Goal: Entertainment & Leisure: Consume media (video, audio)

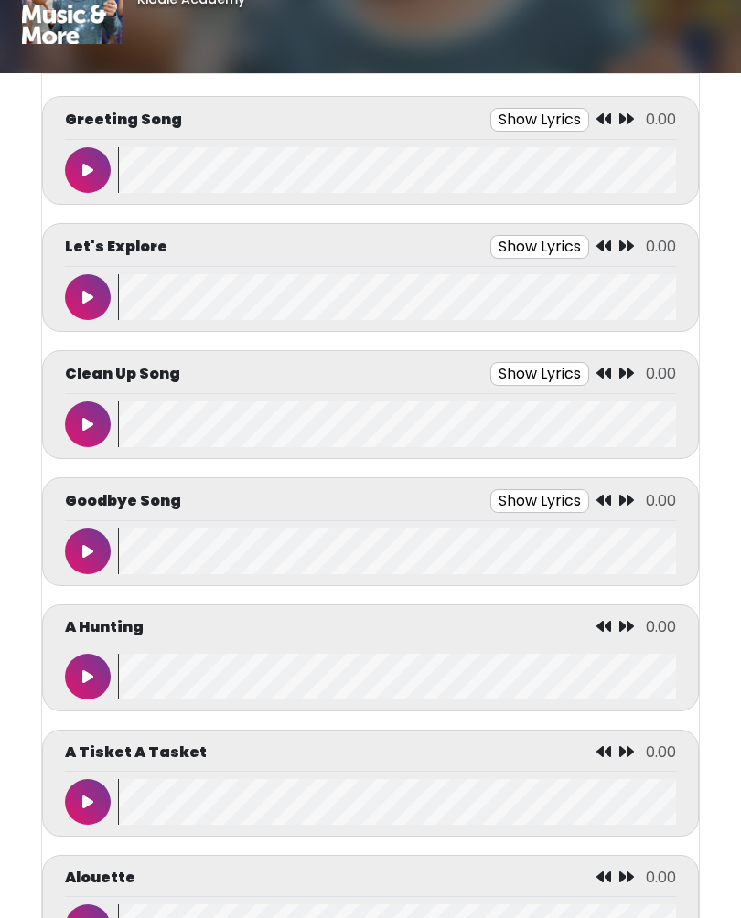
click at [89, 167] on icon at bounding box center [87, 171] width 11 height 15
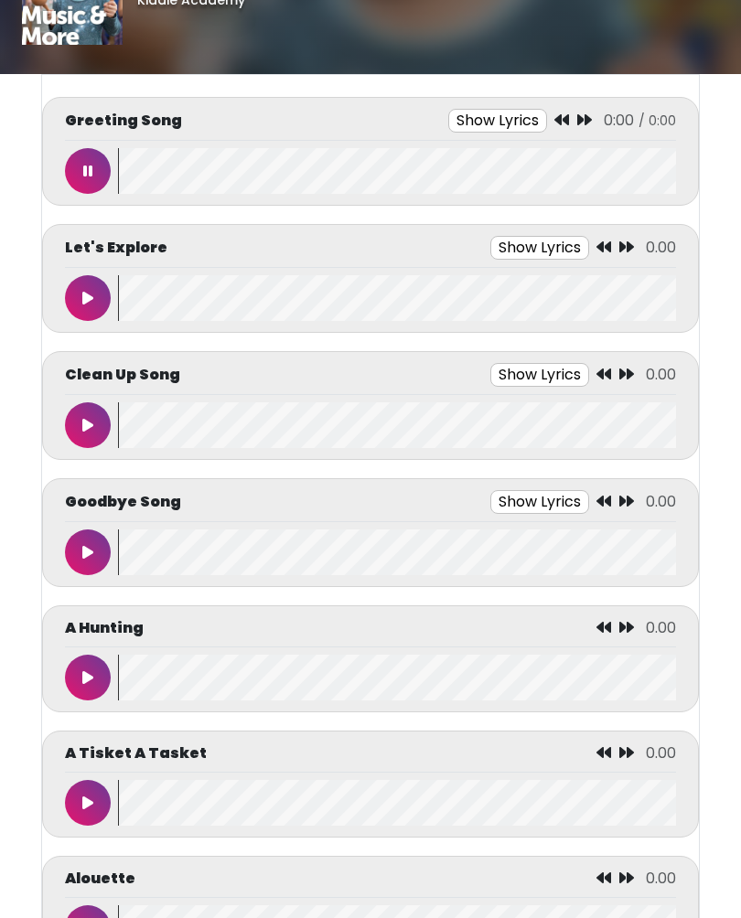
click at [509, 123] on button "Show Lyrics" at bounding box center [497, 121] width 99 height 24
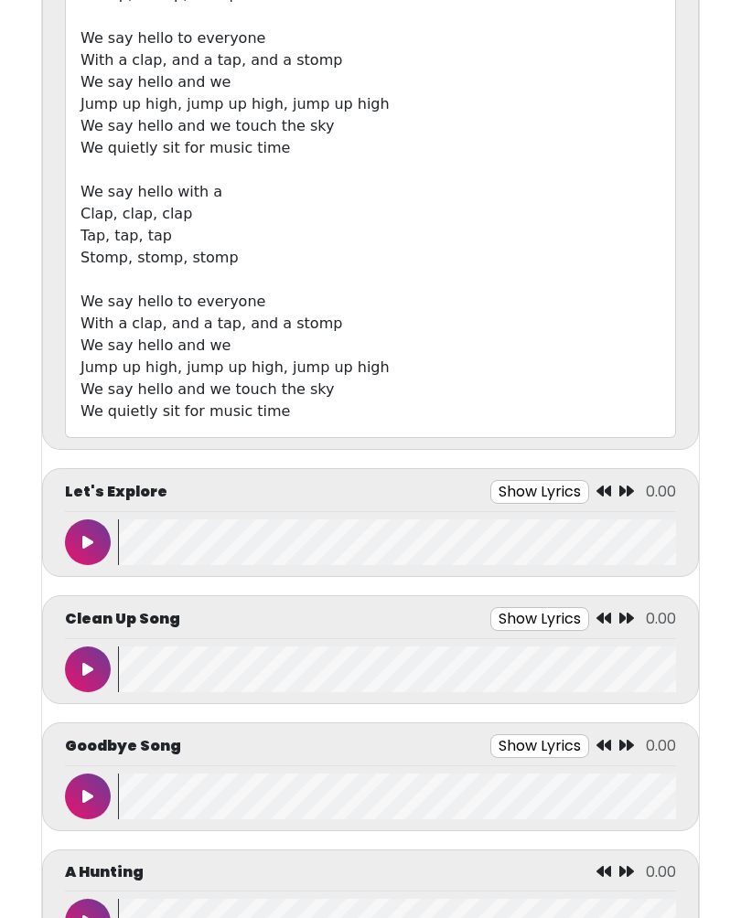
scroll to position [384, 0]
click at [83, 550] on button at bounding box center [88, 542] width 46 height 46
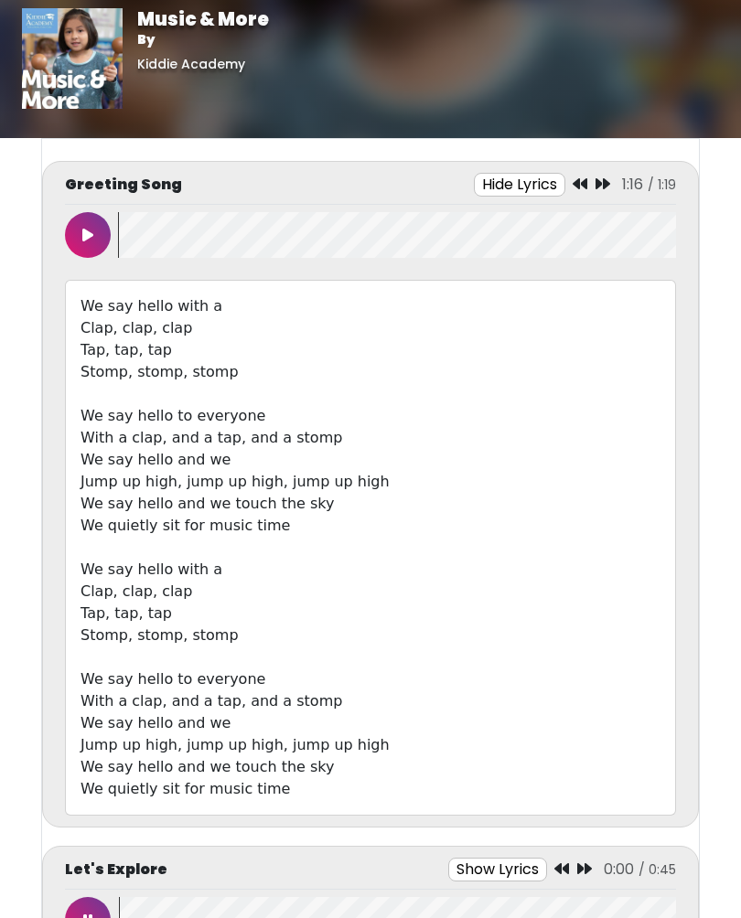
scroll to position [0, 0]
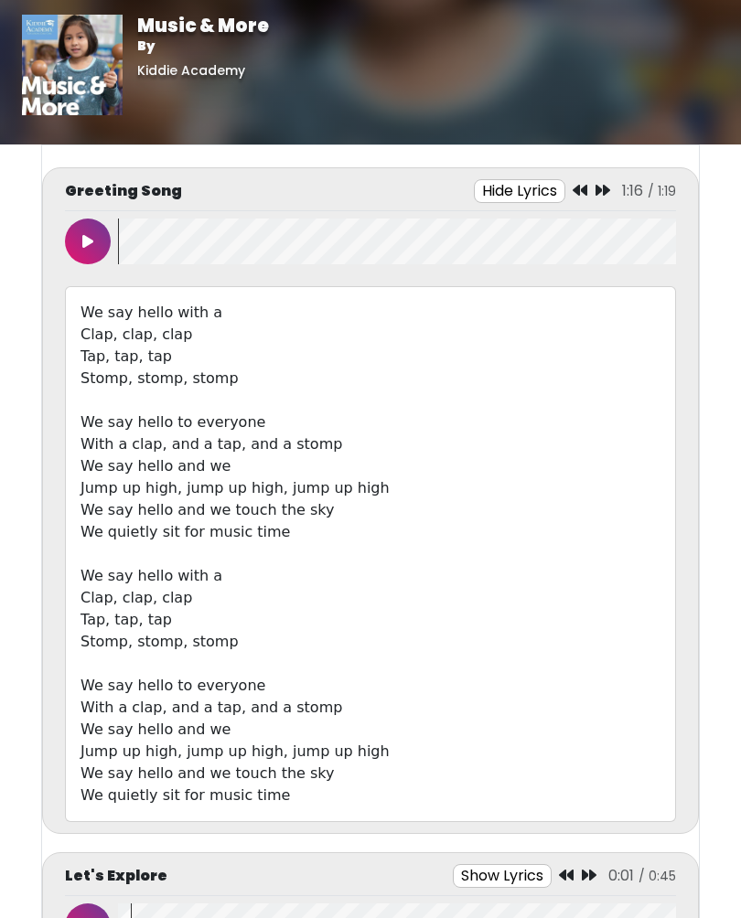
click at [91, 241] on icon at bounding box center [87, 241] width 11 height 15
click at [89, 243] on icon at bounding box center [87, 241] width 9 height 15
click at [84, 250] on button at bounding box center [88, 242] width 46 height 46
click at [71, 240] on button at bounding box center [88, 242] width 46 height 46
click at [62, 254] on div "Greeting Song Hide Lyrics 1:19 / 1:19 Clap, clap, clap" at bounding box center [370, 500] width 657 height 667
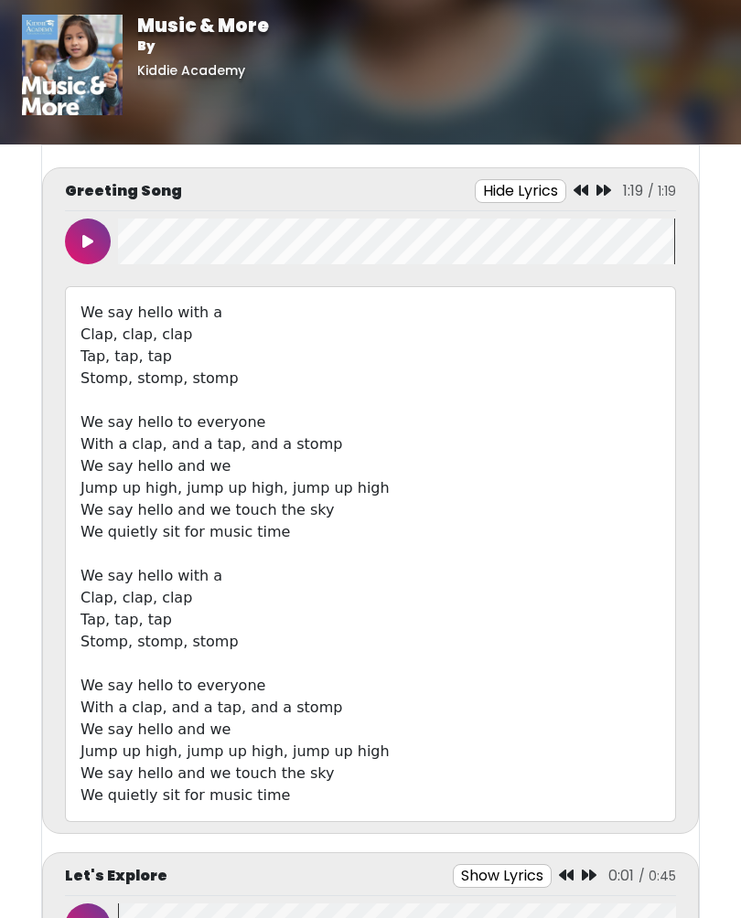
click at [81, 247] on button at bounding box center [88, 242] width 46 height 46
click at [95, 236] on button at bounding box center [88, 242] width 46 height 46
click at [86, 234] on icon at bounding box center [87, 241] width 9 height 15
click at [92, 244] on icon at bounding box center [87, 241] width 11 height 15
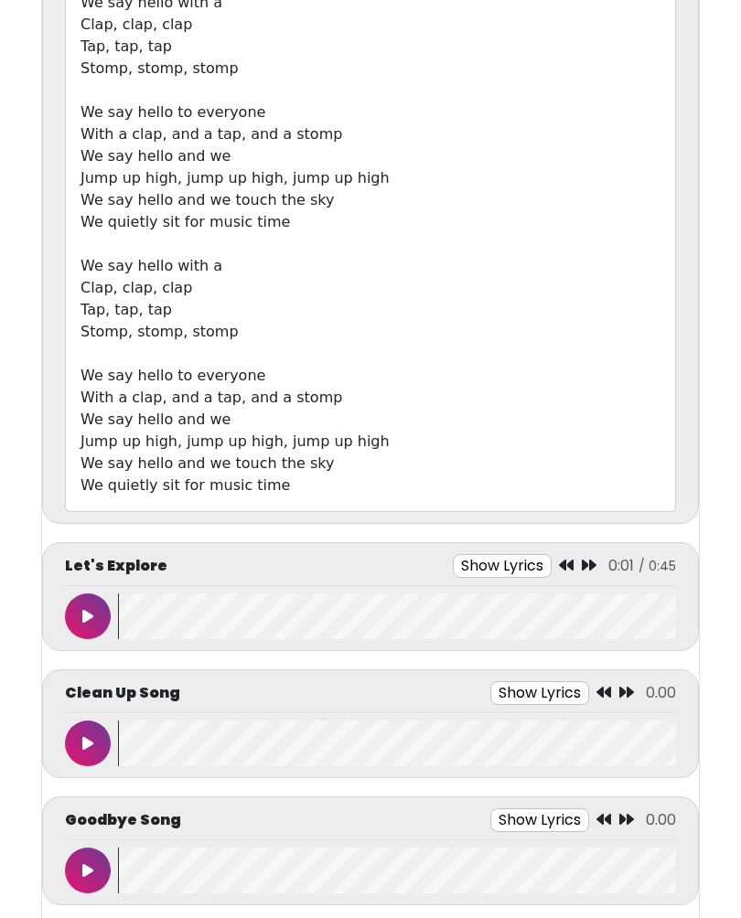
scroll to position [306, 0]
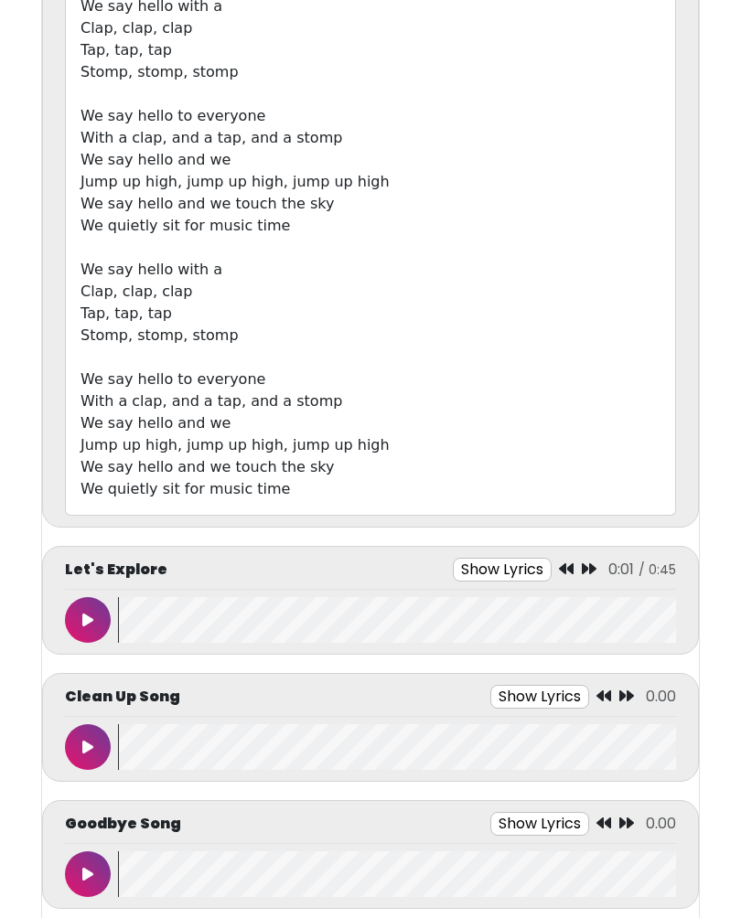
click at [81, 607] on button at bounding box center [88, 620] width 46 height 46
click at [509, 573] on button "Show Lyrics" at bounding box center [497, 570] width 99 height 24
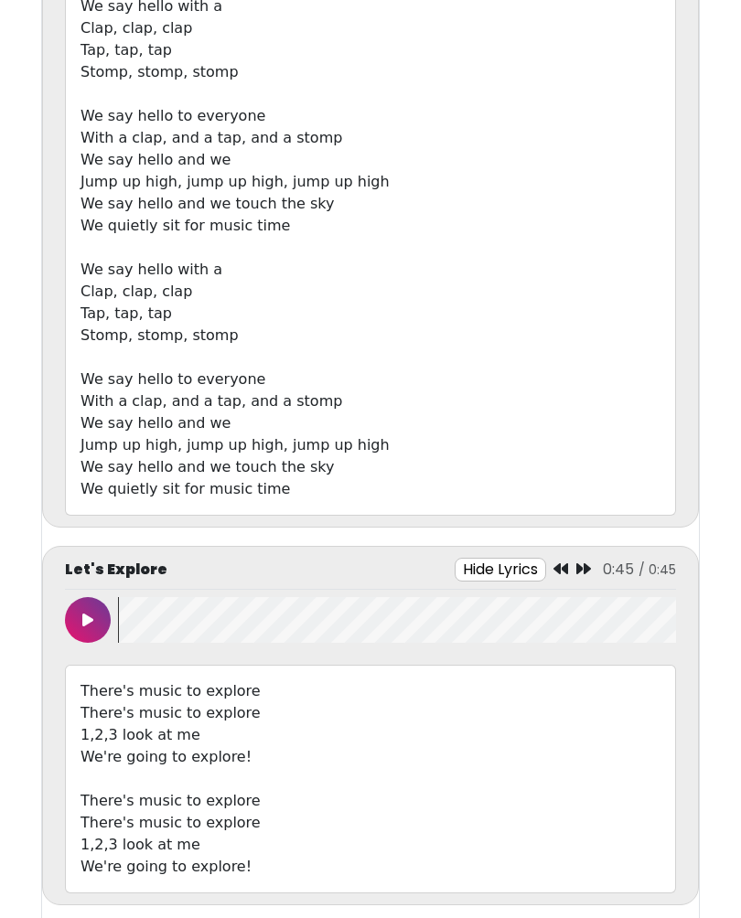
click at [78, 631] on button at bounding box center [88, 620] width 46 height 46
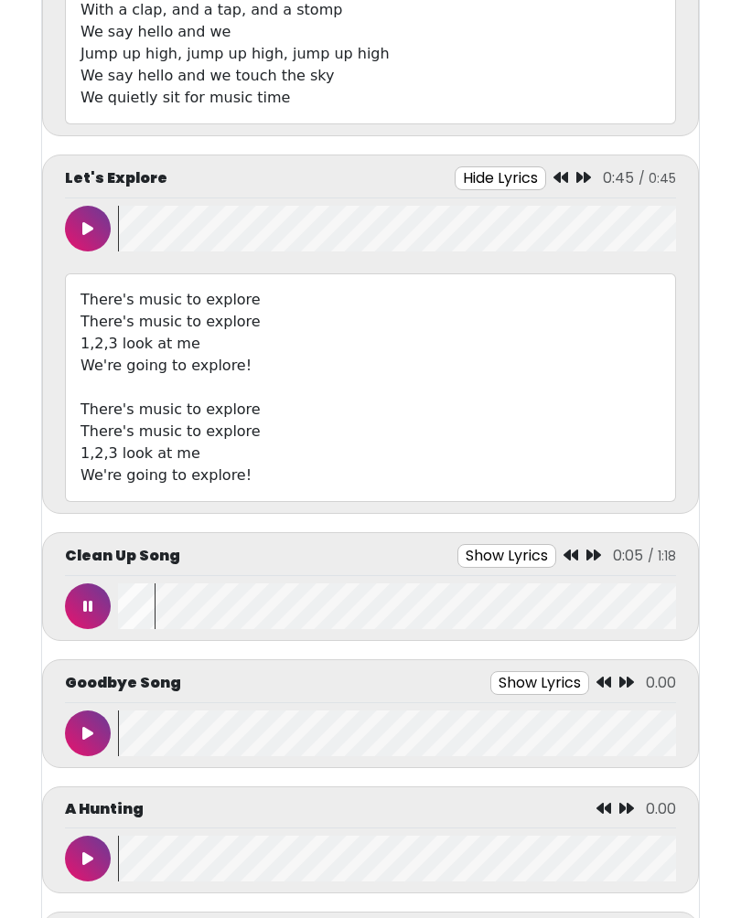
scroll to position [701, 0]
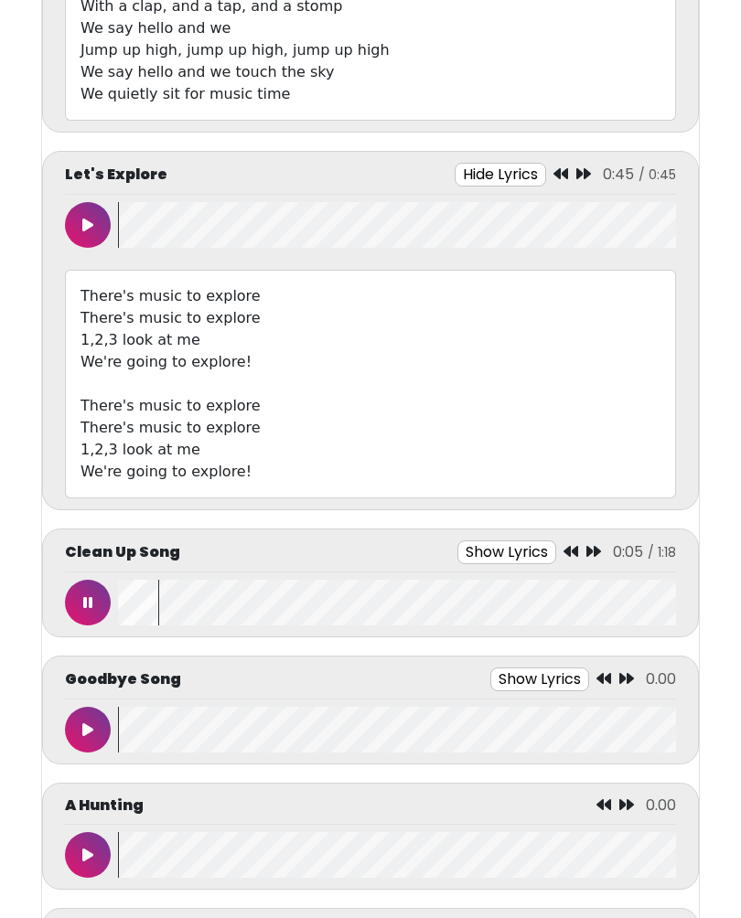
click at [107, 594] on button at bounding box center [88, 603] width 46 height 46
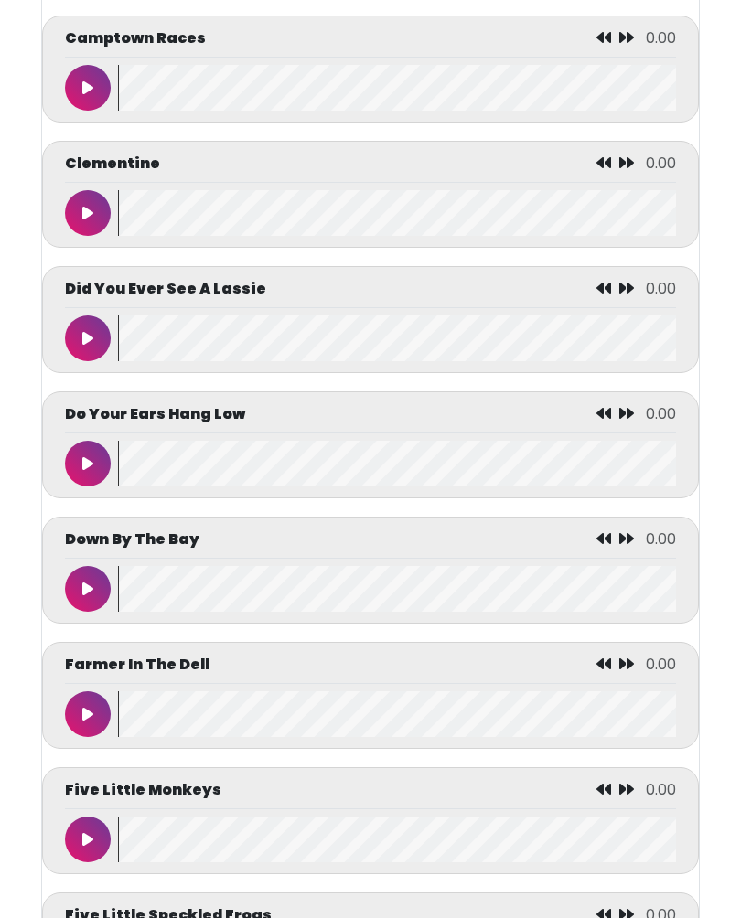
scroll to position [3223, 0]
click at [99, 731] on button at bounding box center [88, 714] width 46 height 46
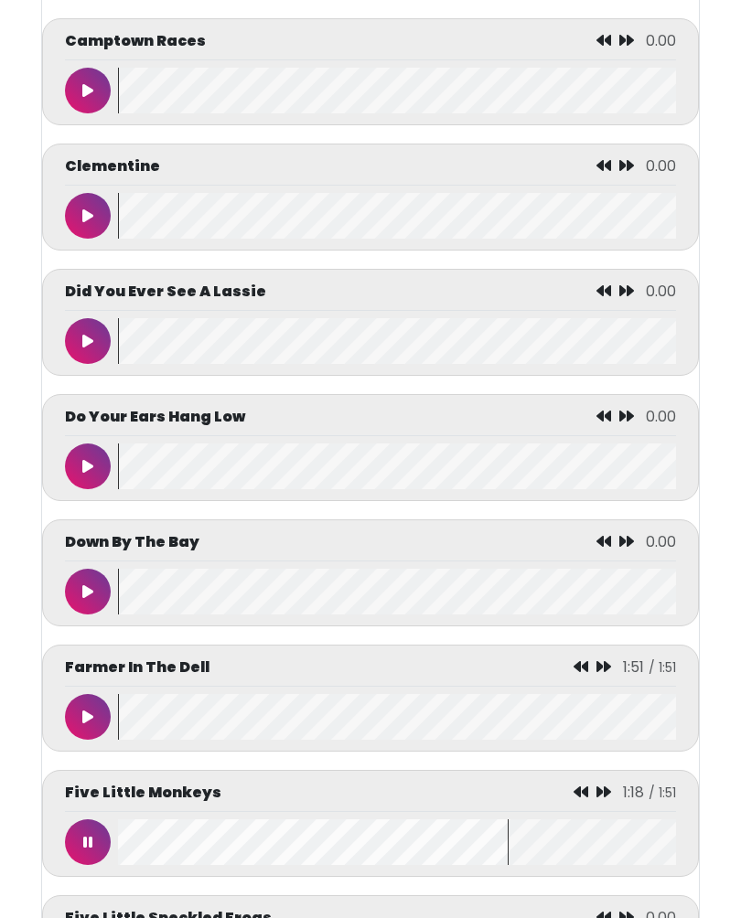
scroll to position [3235, 0]
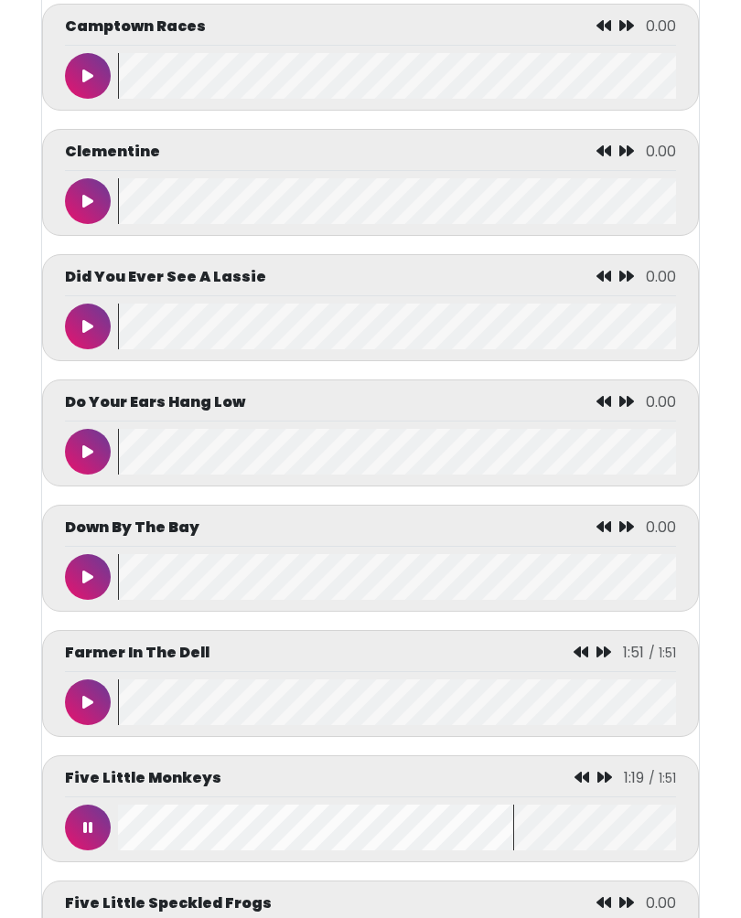
click at [81, 717] on button at bounding box center [88, 703] width 46 height 46
click at [90, 828] on button at bounding box center [88, 828] width 46 height 46
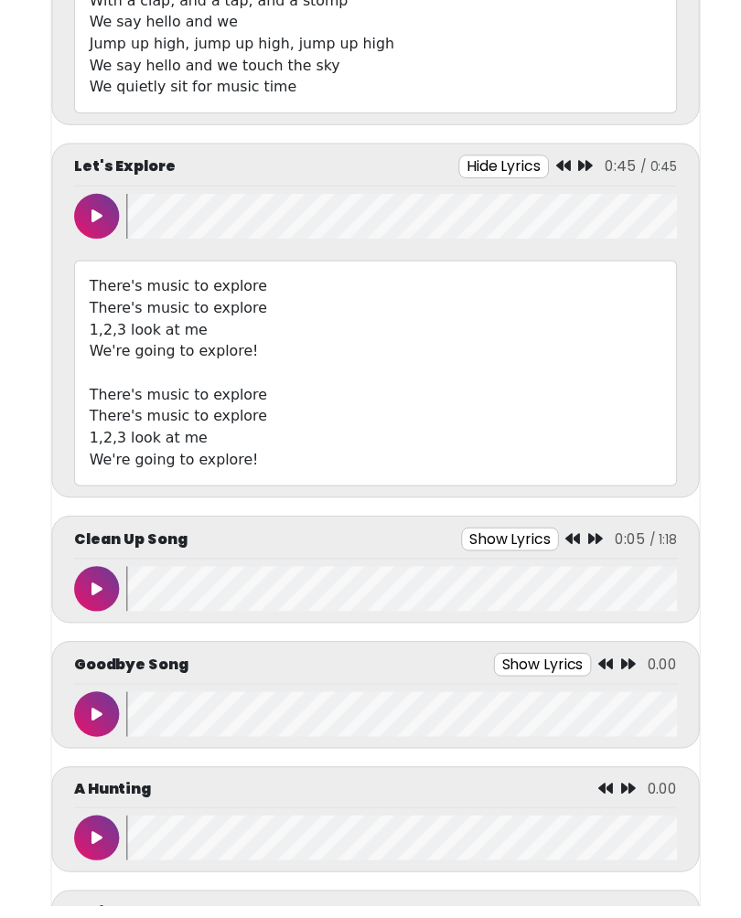
scroll to position [714, 0]
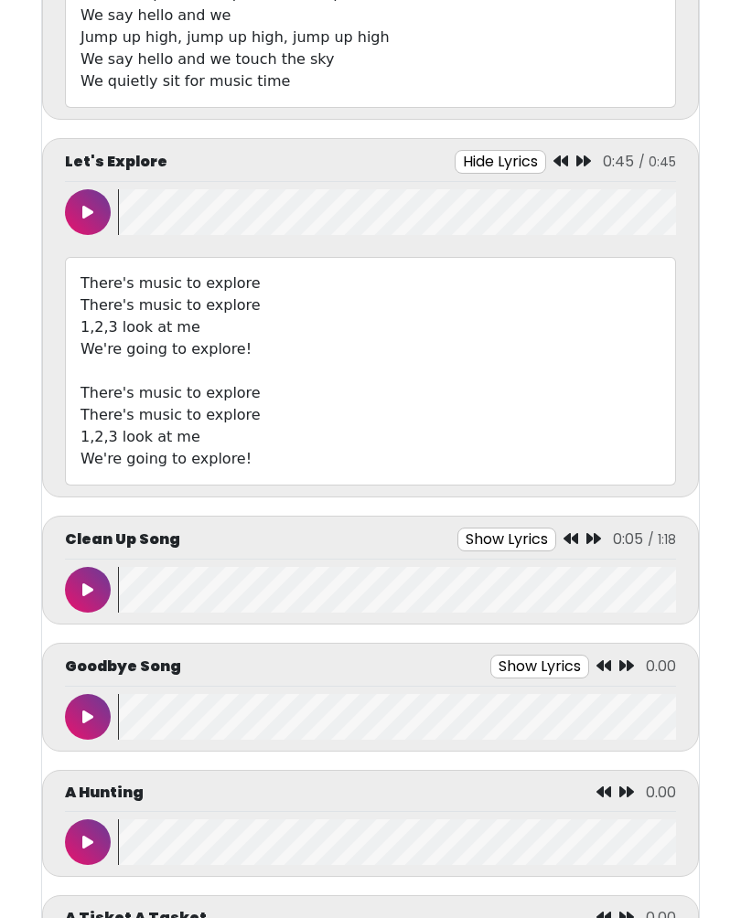
click at [84, 599] on button at bounding box center [88, 590] width 46 height 46
click at [523, 541] on button "Show Lyrics" at bounding box center [506, 540] width 99 height 24
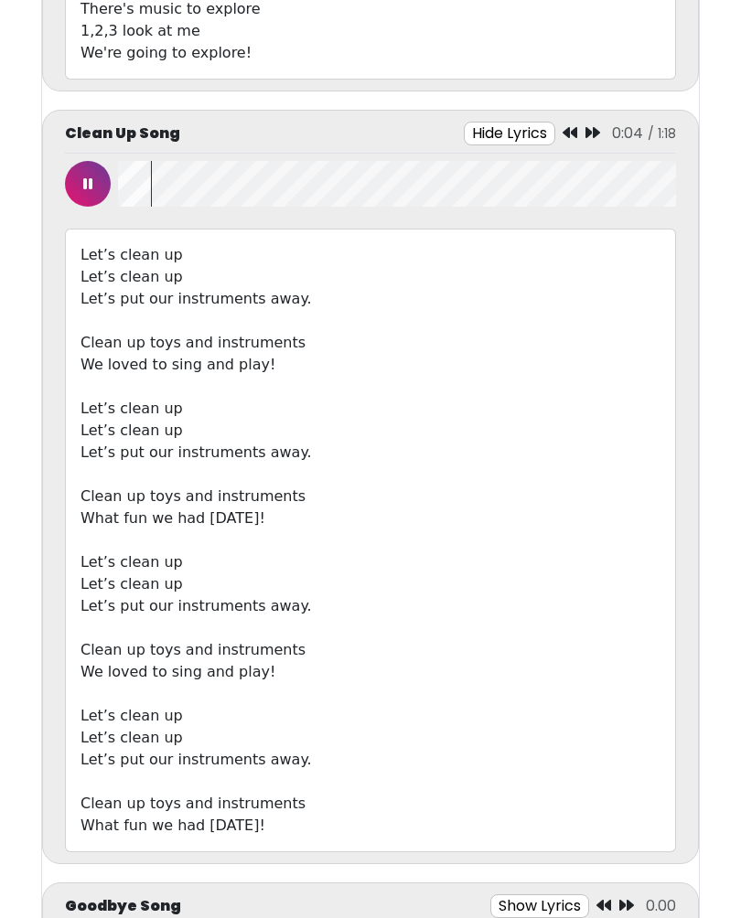
scroll to position [1118, 0]
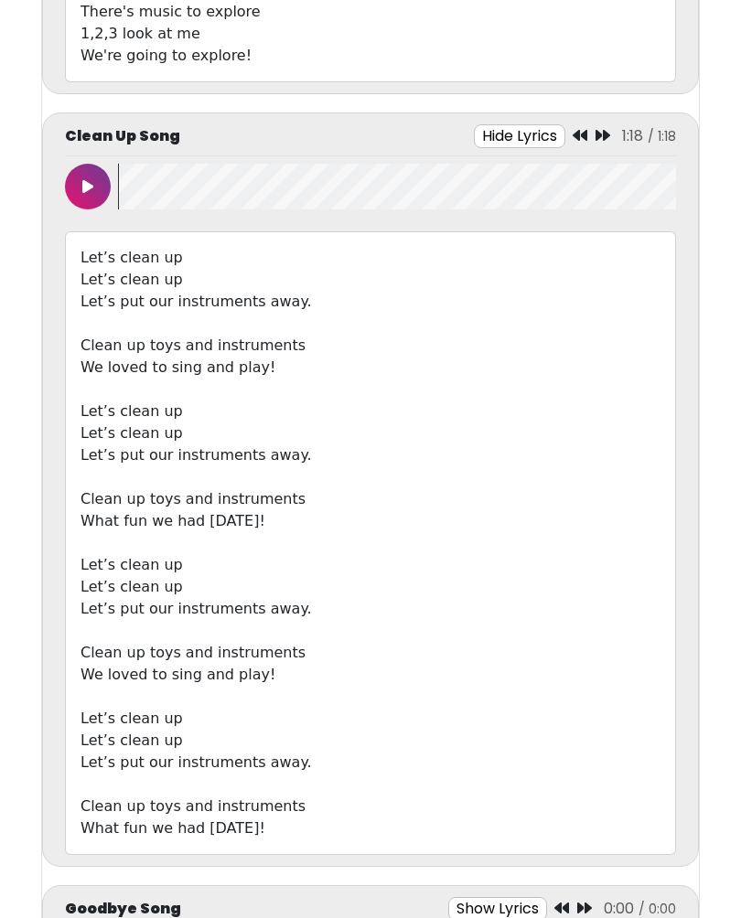
click at [59, 185] on div "Clean Up Song Hide Lyrics 1:18 / 1:18 Let’s clean up" at bounding box center [370, 489] width 657 height 755
click at [95, 183] on button at bounding box center [88, 187] width 46 height 46
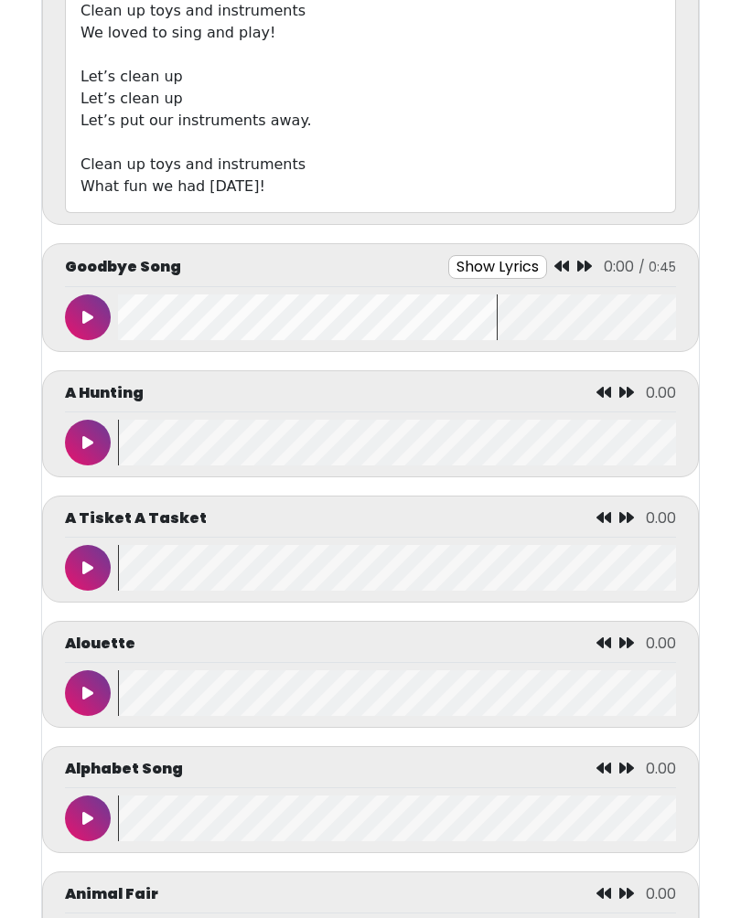
scroll to position [1760, 0]
click at [91, 317] on icon at bounding box center [87, 317] width 11 height 15
click at [501, 266] on button "Show Lyrics" at bounding box center [497, 267] width 99 height 24
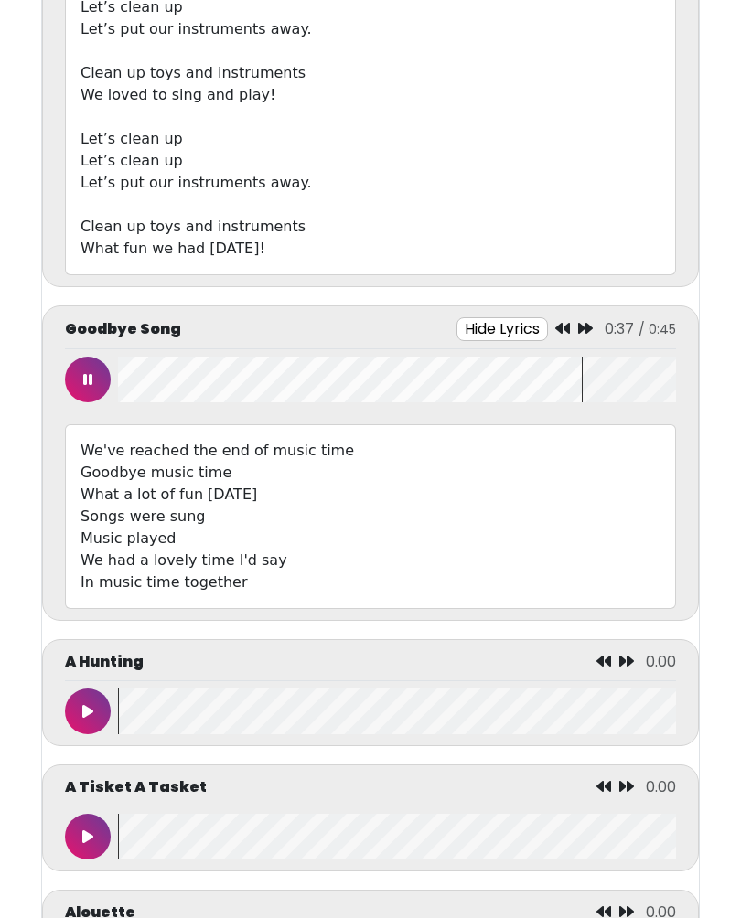
scroll to position [1688, 0]
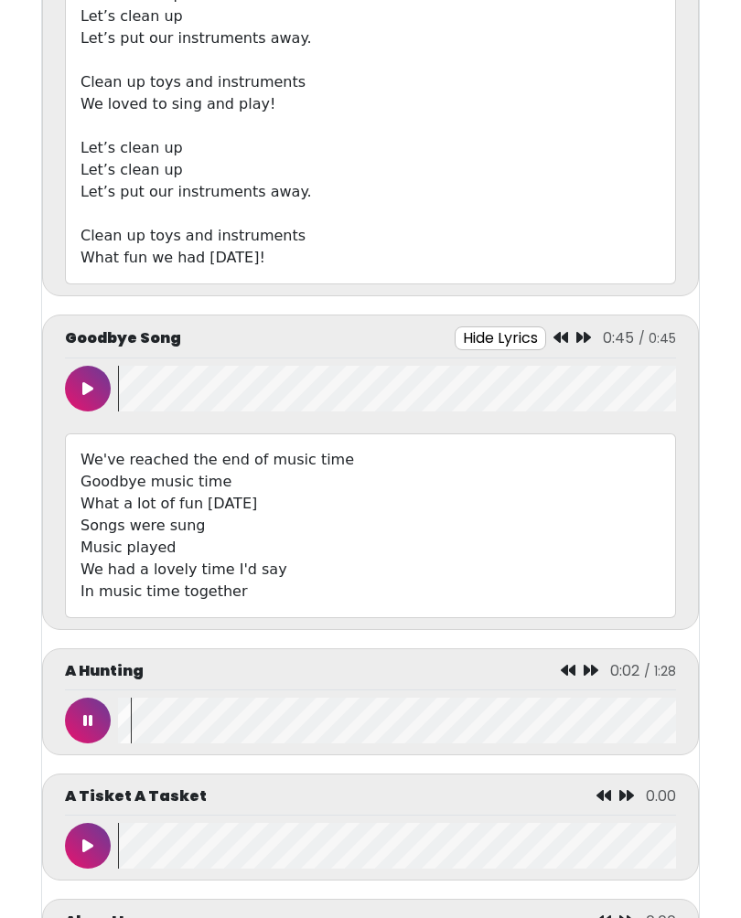
click at [83, 379] on button at bounding box center [88, 389] width 46 height 46
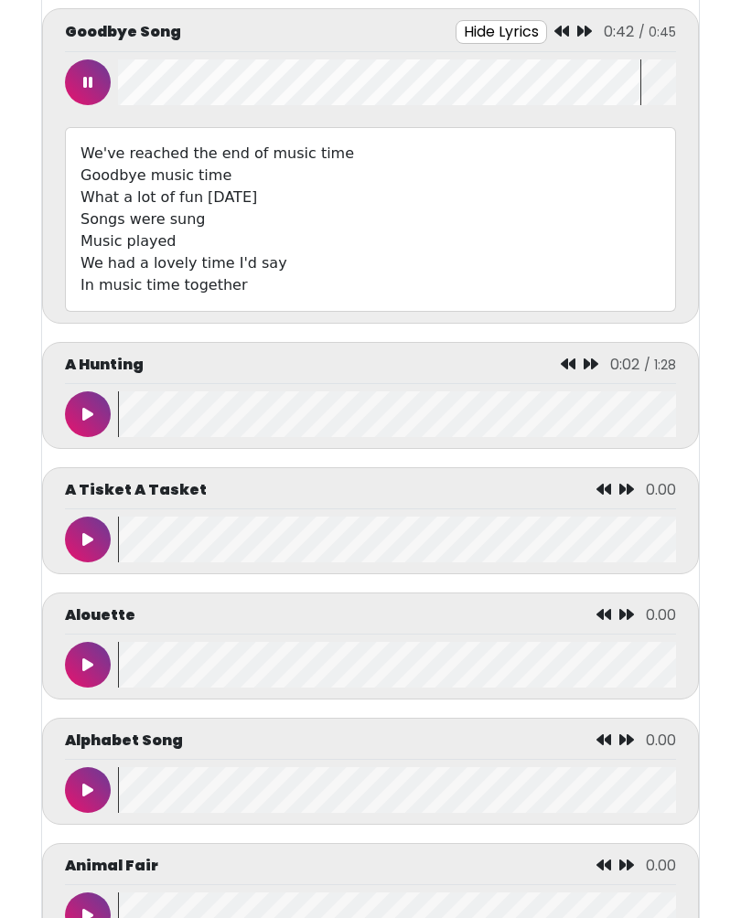
scroll to position [1997, 0]
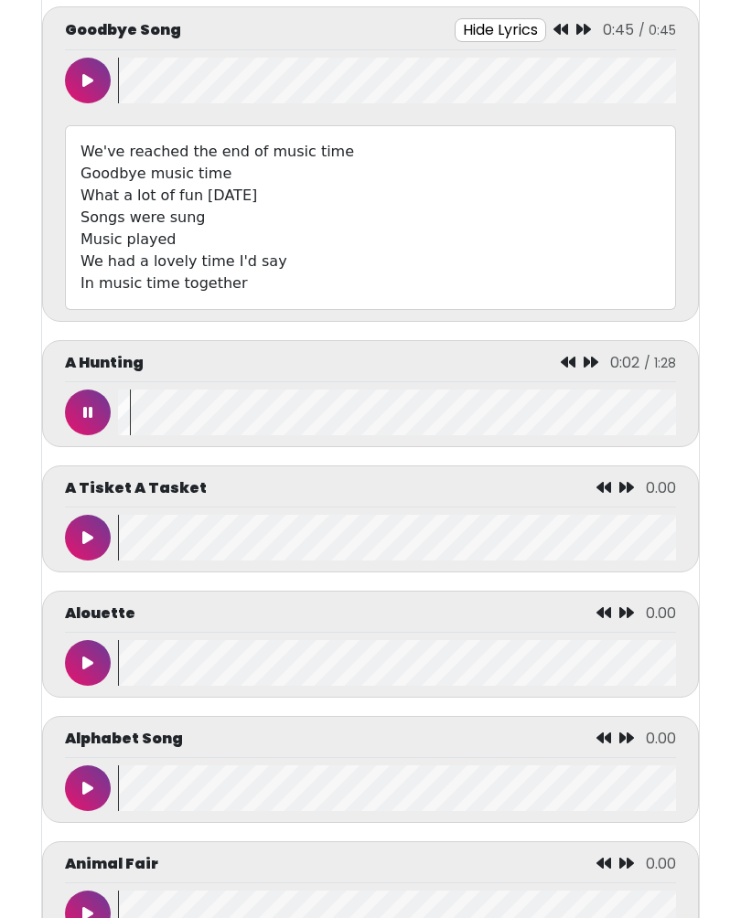
click at [80, 82] on button at bounding box center [88, 81] width 46 height 46
click at [88, 77] on icon at bounding box center [87, 80] width 9 height 15
